Goal: Ask a question: Seek information or help from site administrators or community

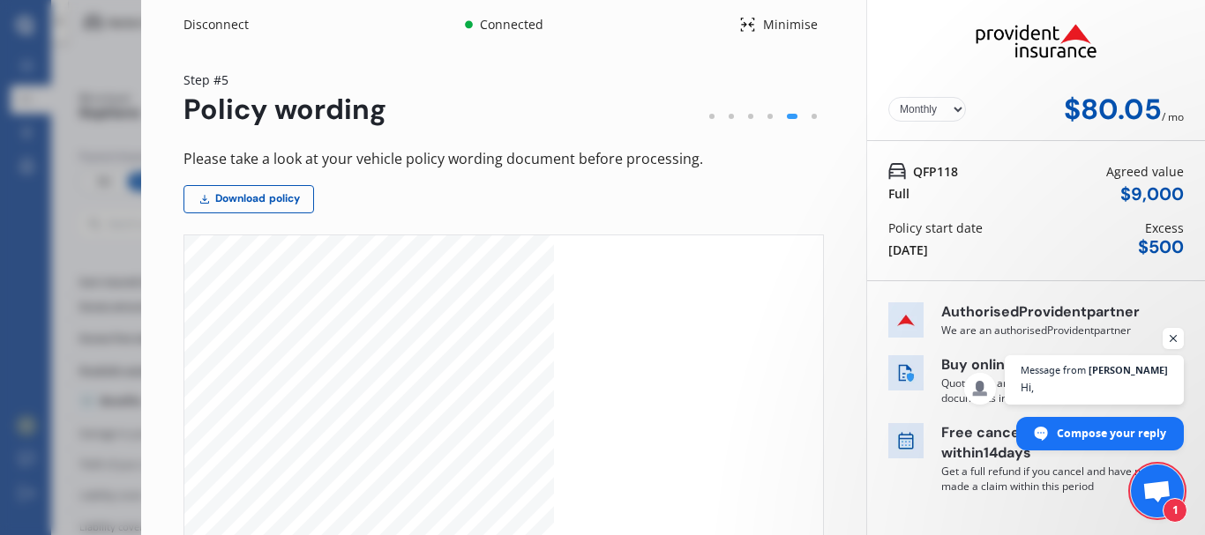
select select "Monthly"
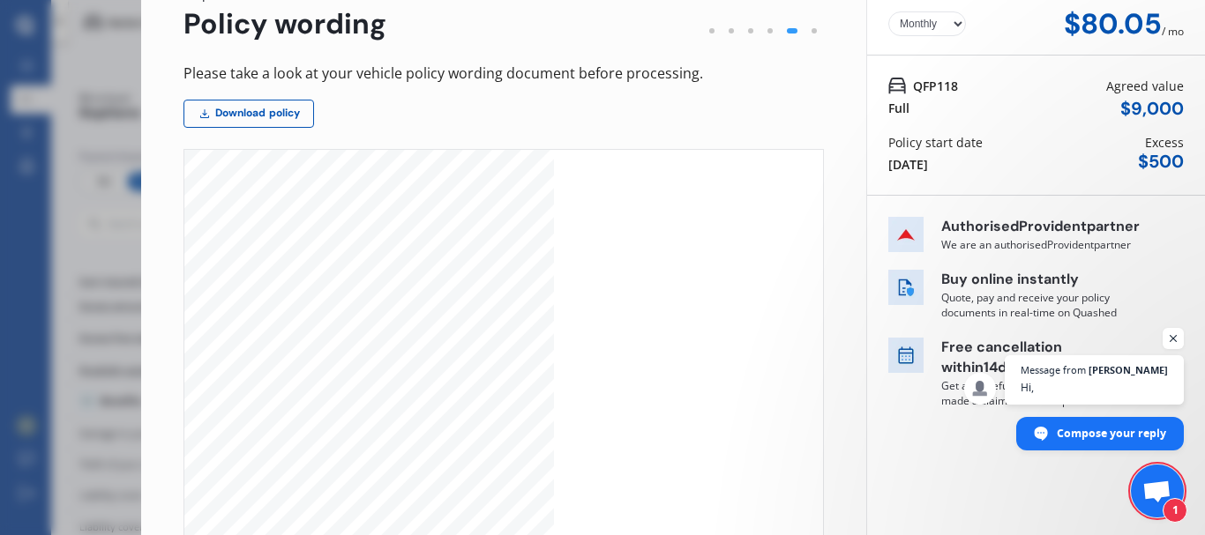
click at [1157, 483] on span "Open chat" at bounding box center [1156, 493] width 29 height 25
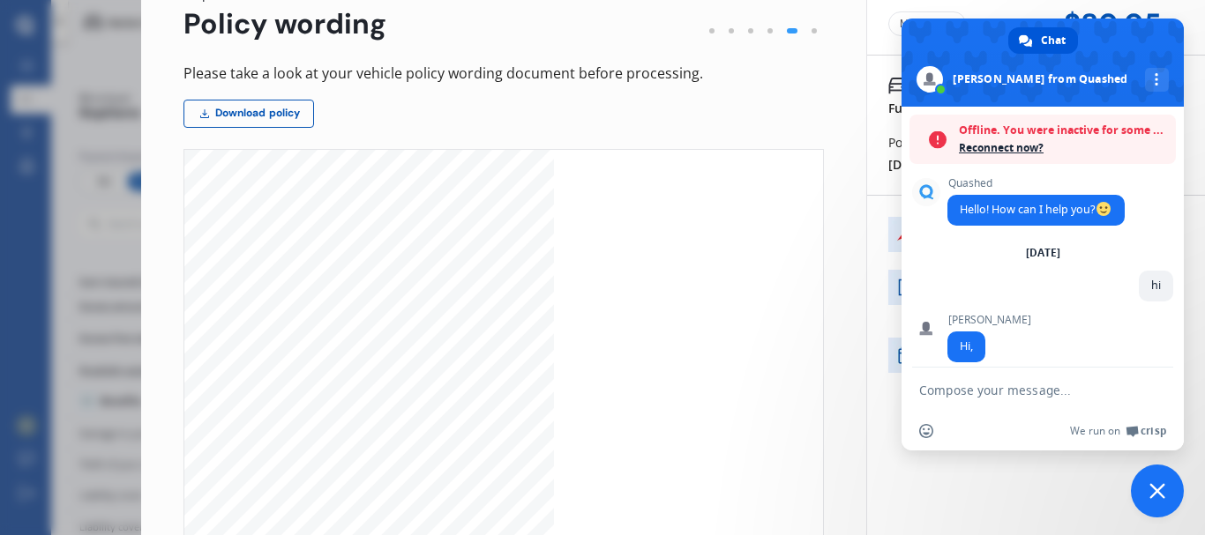
scroll to position [51, 0]
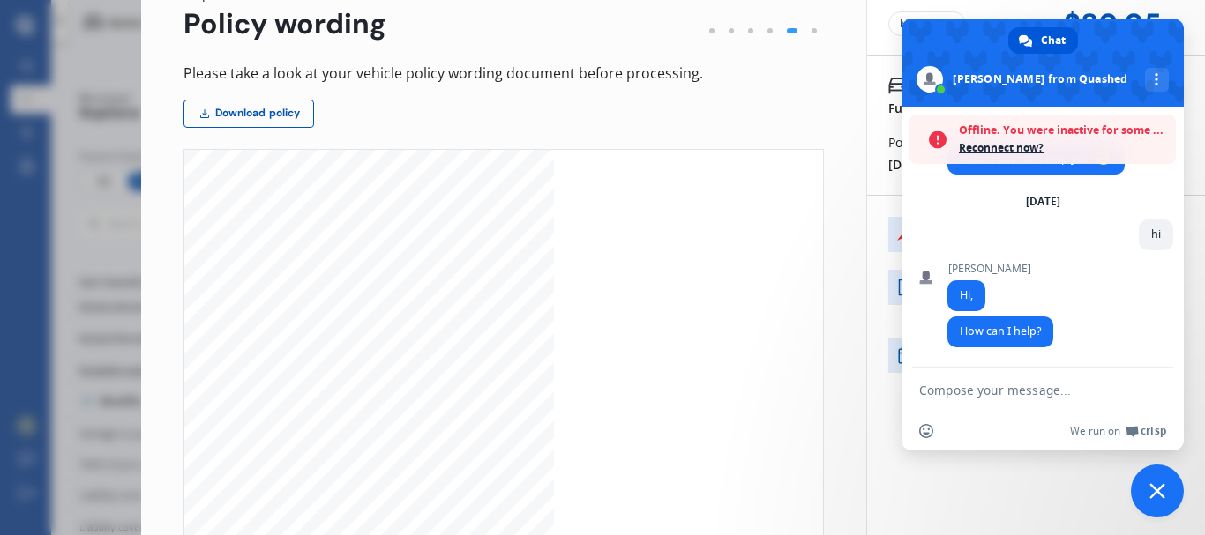
click at [950, 387] on textarea "Compose your message..." at bounding box center [1023, 391] width 208 height 16
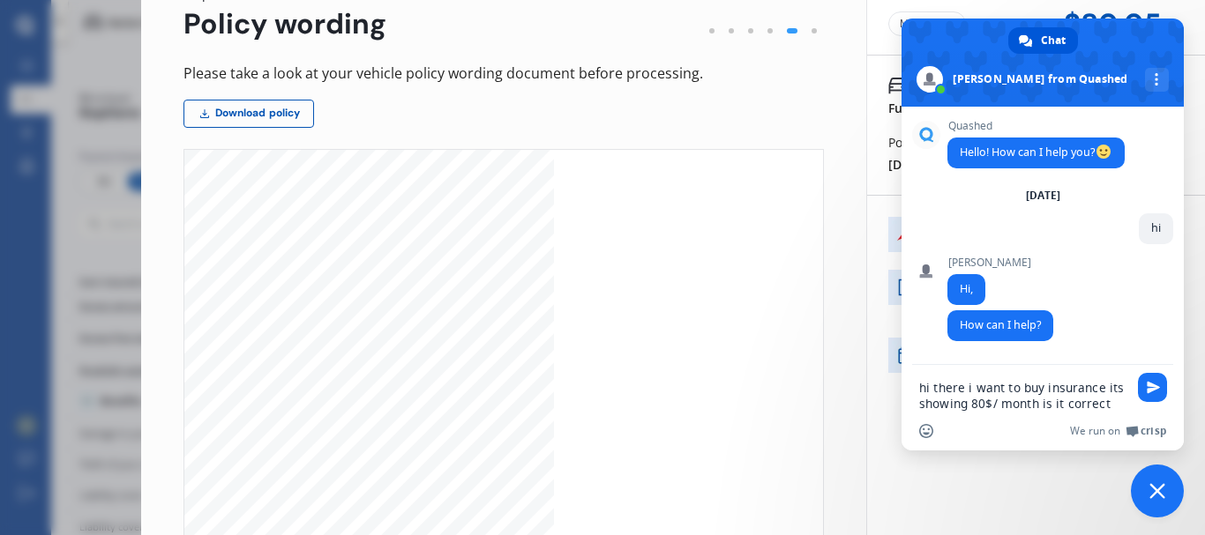
scroll to position [0, 0]
type textarea "hi there i want to buy insurance its showing 80$/ month is it correct"
click at [1150, 381] on span "Send" at bounding box center [1153, 387] width 13 height 13
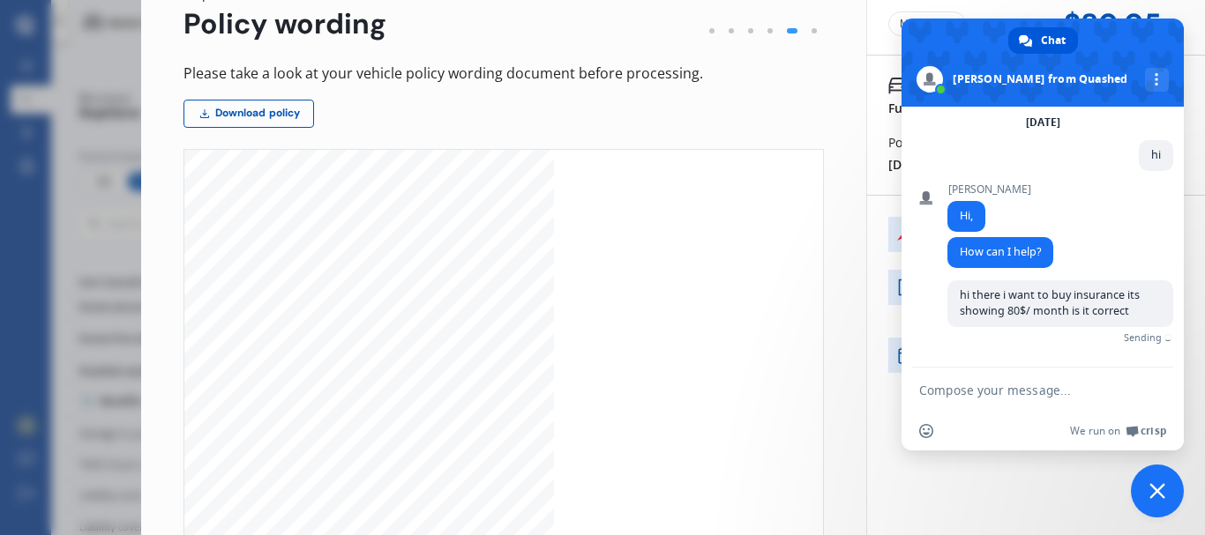
scroll to position [53, 0]
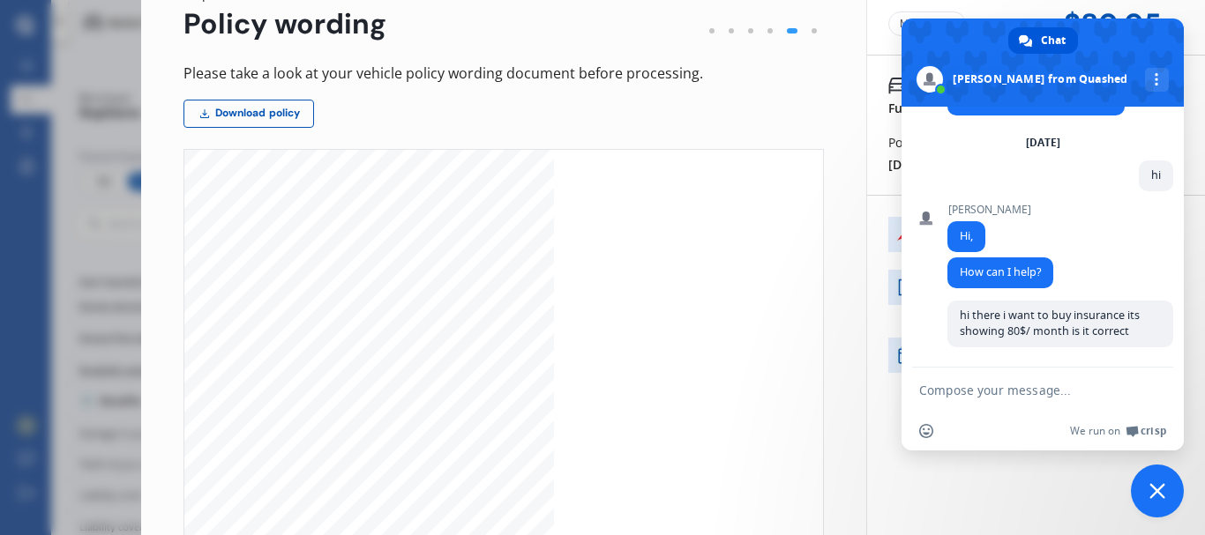
click at [1161, 491] on span "Close chat" at bounding box center [1157, 491] width 16 height 16
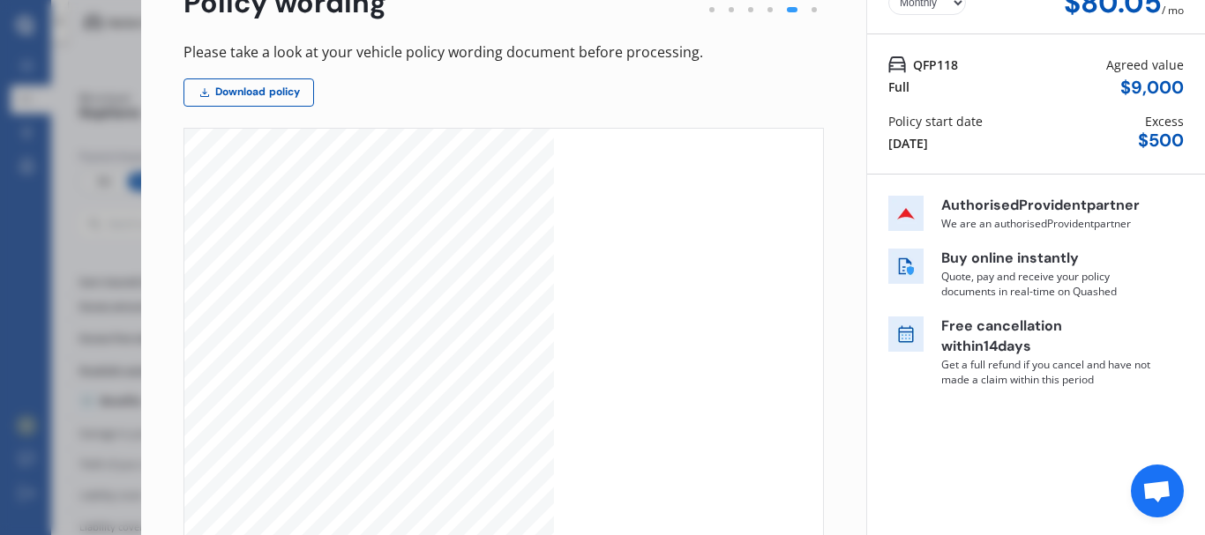
scroll to position [0, 0]
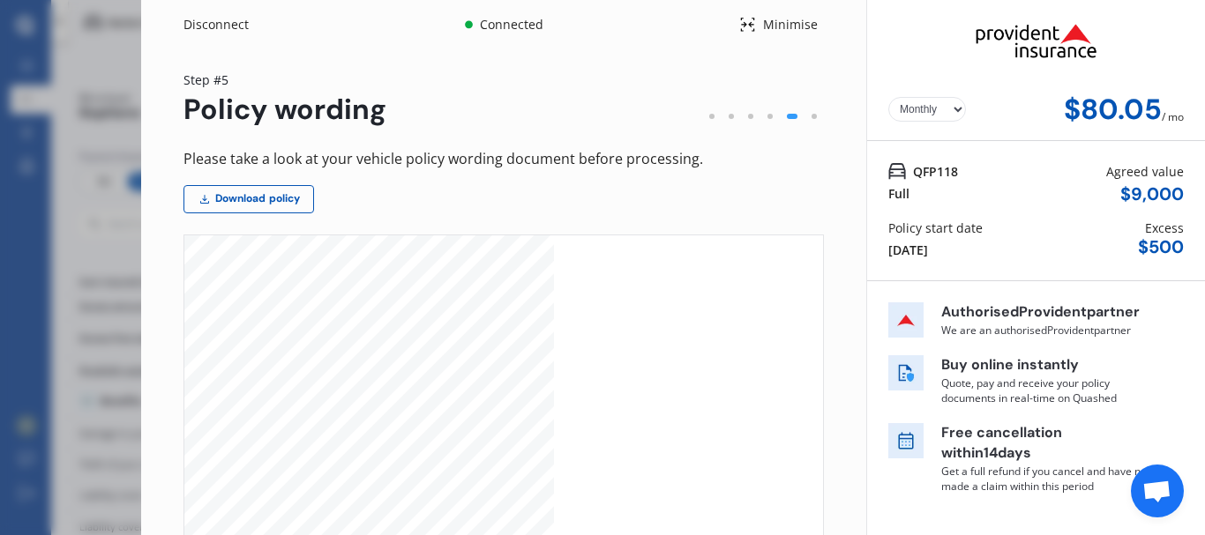
click at [941, 106] on select "Yearly Monthly" at bounding box center [927, 109] width 78 height 25
click at [888, 97] on select "Yearly Monthly" at bounding box center [927, 109] width 78 height 25
click at [943, 116] on select "Yearly Monthly" at bounding box center [927, 109] width 78 height 25
select select "Monthly"
click at [888, 97] on select "Yearly Monthly" at bounding box center [927, 109] width 78 height 25
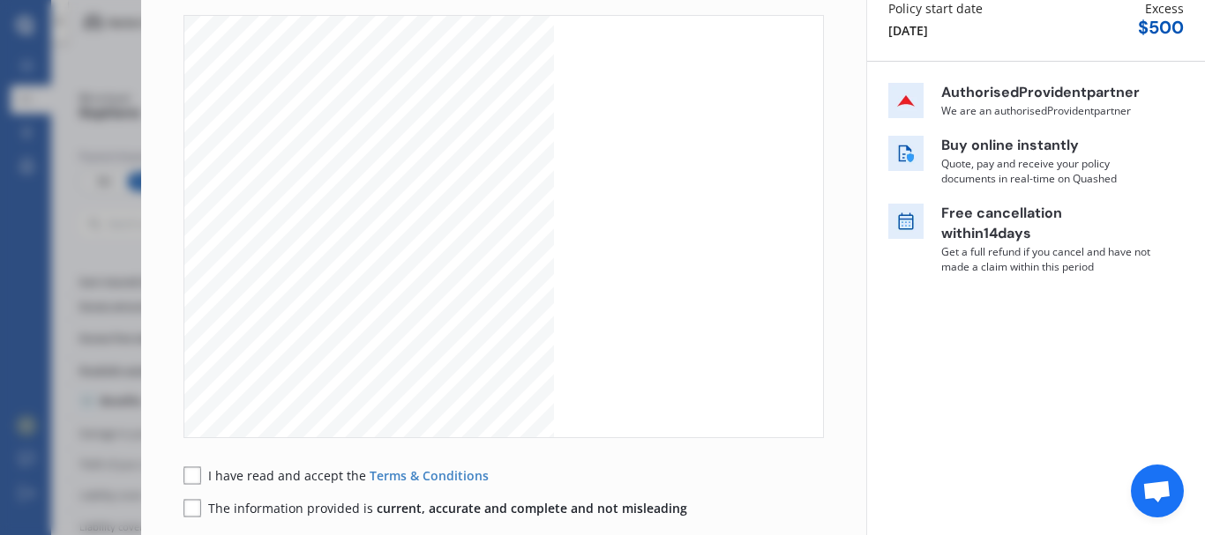
scroll to position [308, 0]
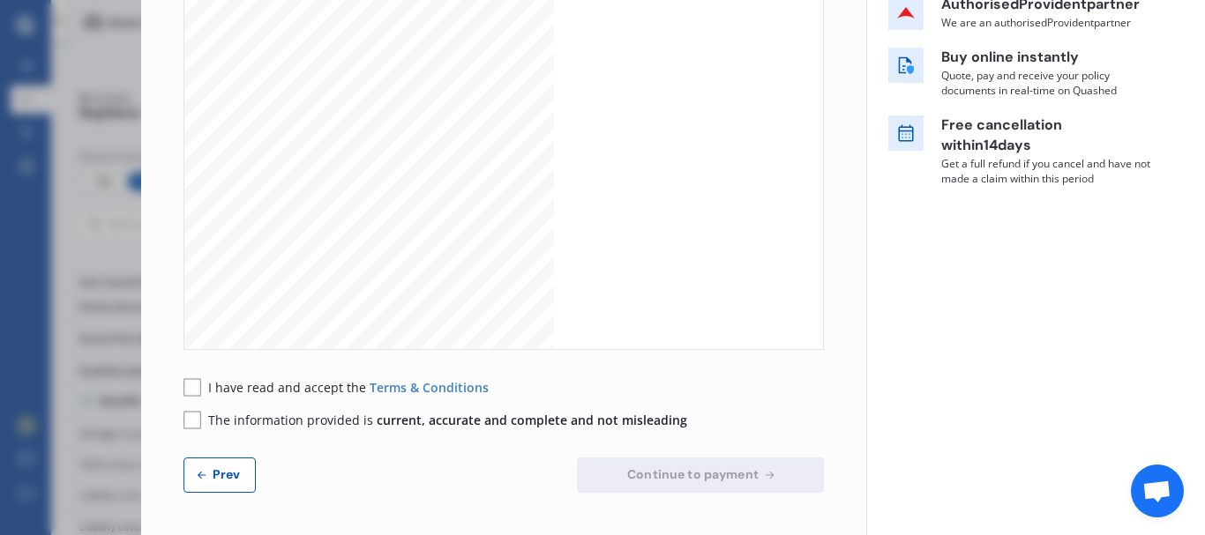
click at [188, 392] on rect at bounding box center [192, 387] width 18 height 18
click at [193, 417] on rect at bounding box center [192, 420] width 18 height 18
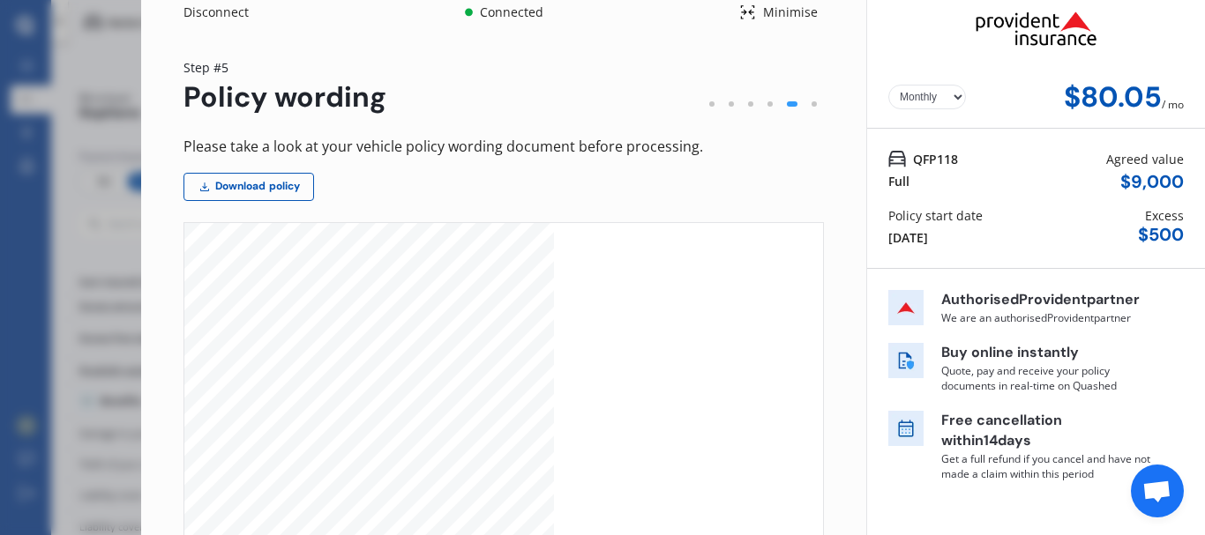
scroll to position [24, 0]
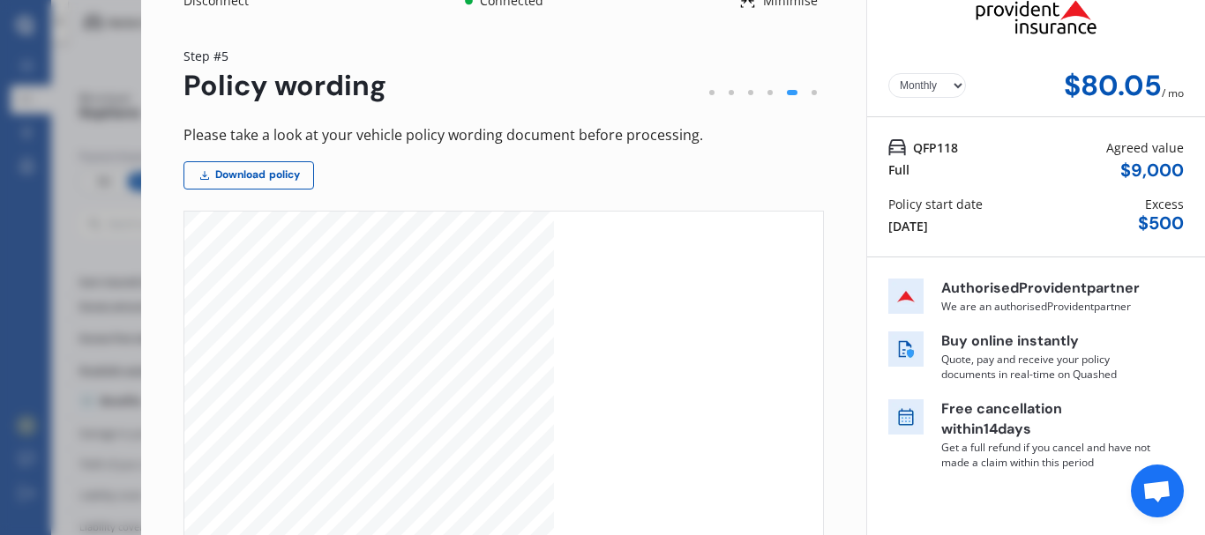
click at [1007, 360] on p "Quote, pay and receive your policy documents in real-time on Quashed" at bounding box center [1047, 367] width 212 height 30
click at [1042, 366] on p "Quote, pay and receive your policy documents in real-time on Quashed" at bounding box center [1047, 367] width 212 height 30
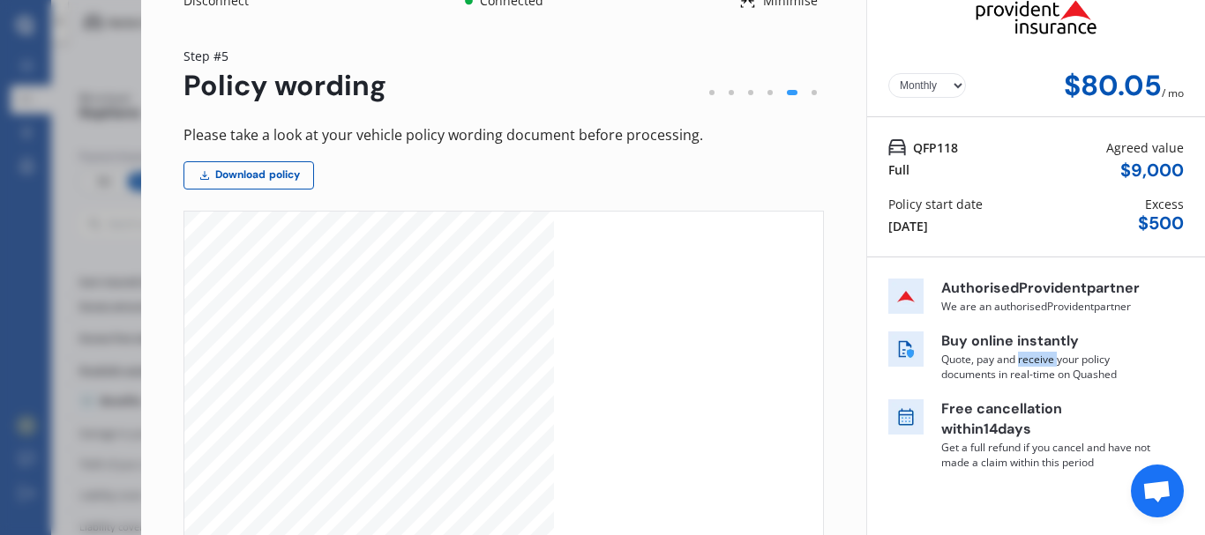
click at [1042, 366] on p "Quote, pay and receive your policy documents in real-time on Quashed" at bounding box center [1047, 367] width 212 height 30
click at [1090, 419] on p "Free cancellation [DATE]" at bounding box center [1047, 420] width 212 height 41
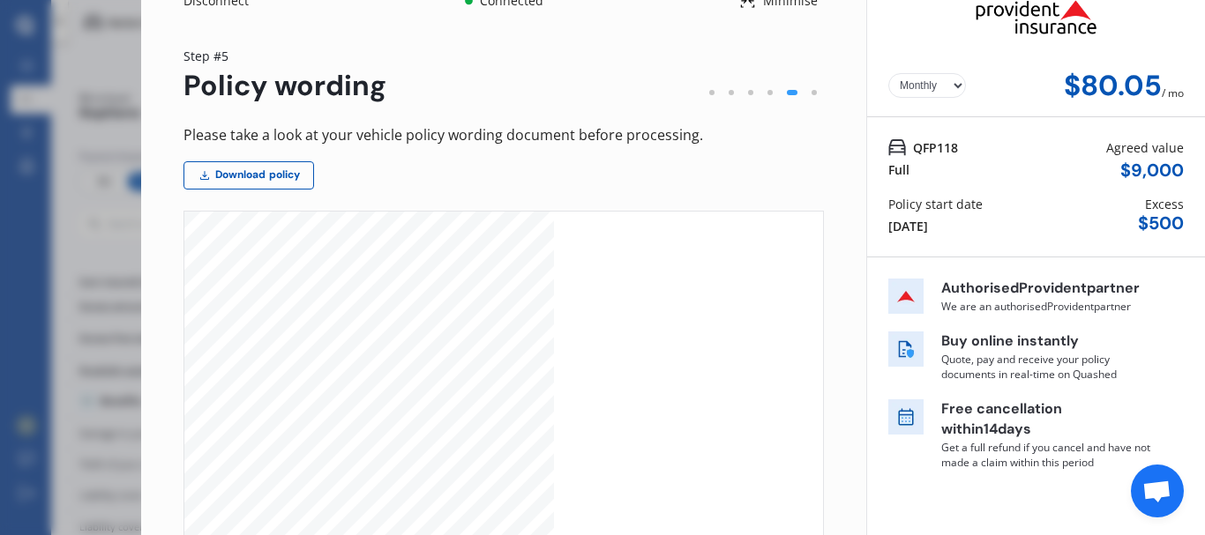
click at [1158, 483] on span "Open chat" at bounding box center [1156, 493] width 29 height 25
